Goal: Find specific page/section: Find specific page/section

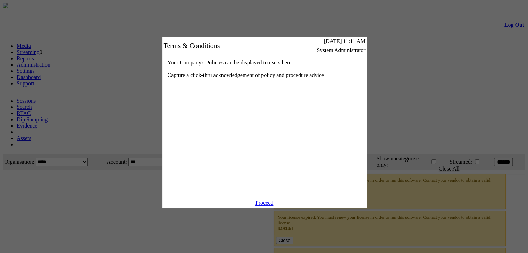
click at [262, 206] on link "Proceed" at bounding box center [264, 203] width 18 height 6
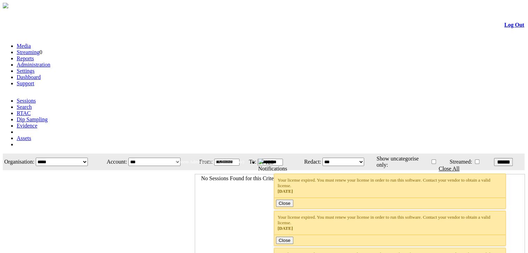
click at [50, 62] on link "Administration" at bounding box center [34, 65] width 34 height 6
